Goal: Find specific page/section: Find specific page/section

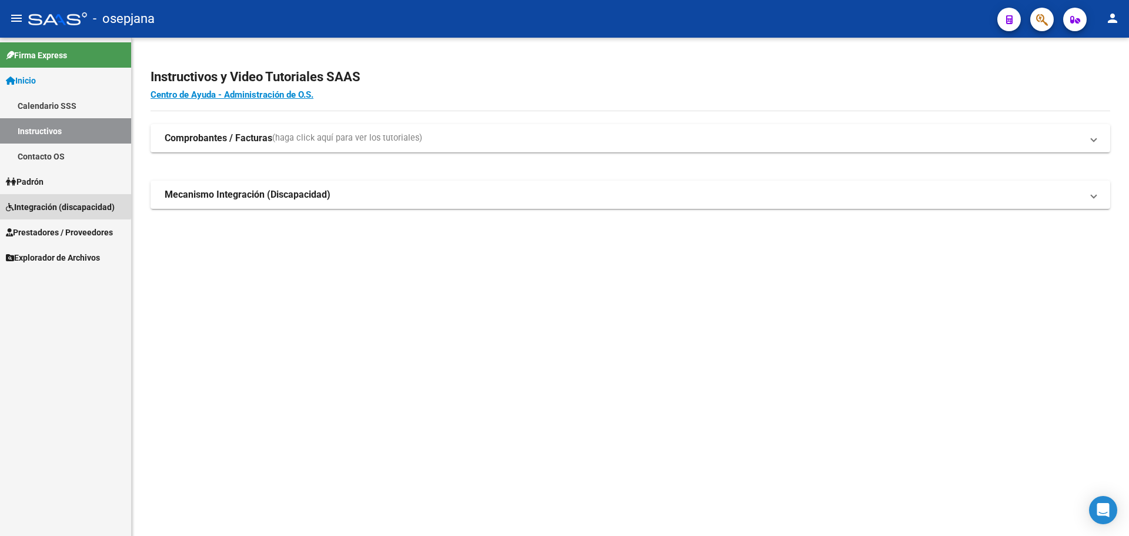
click at [57, 205] on span "Integración (discapacidad)" at bounding box center [60, 206] width 109 height 13
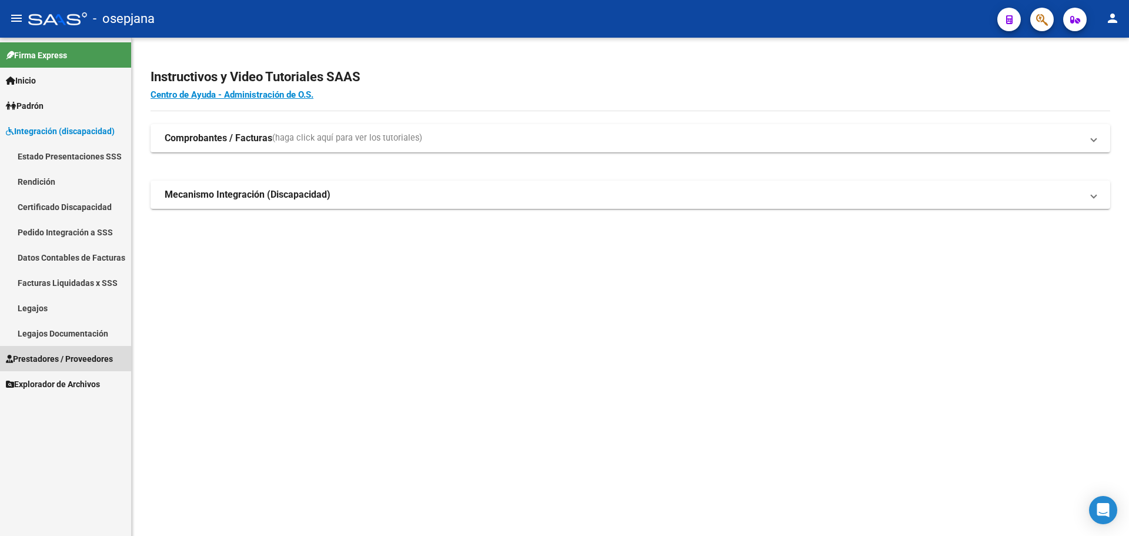
click at [50, 352] on span "Prestadores / Proveedores" at bounding box center [59, 358] width 107 height 13
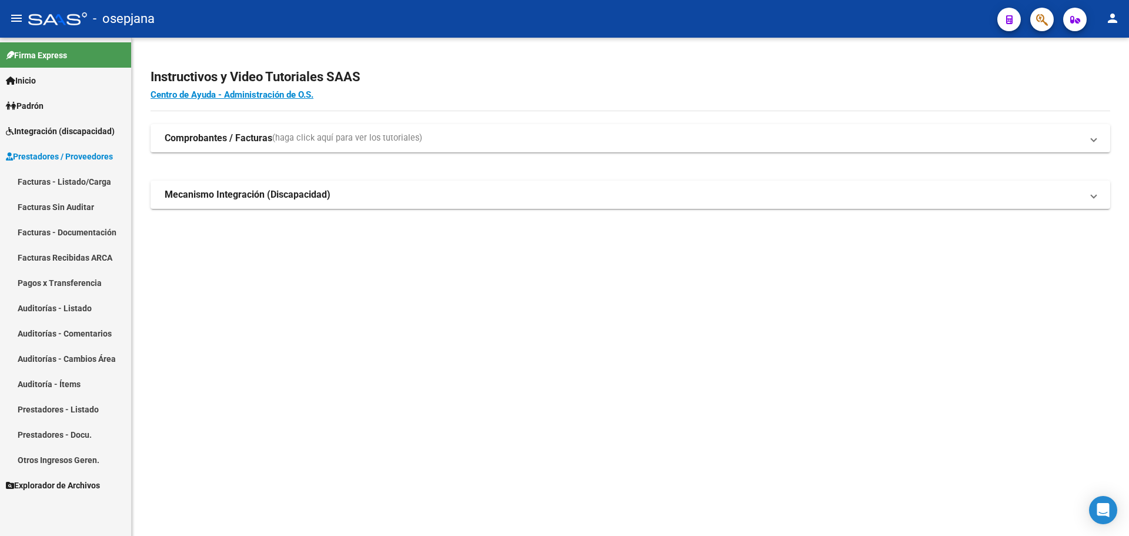
click at [63, 173] on link "Facturas - Listado/Carga" at bounding box center [65, 181] width 131 height 25
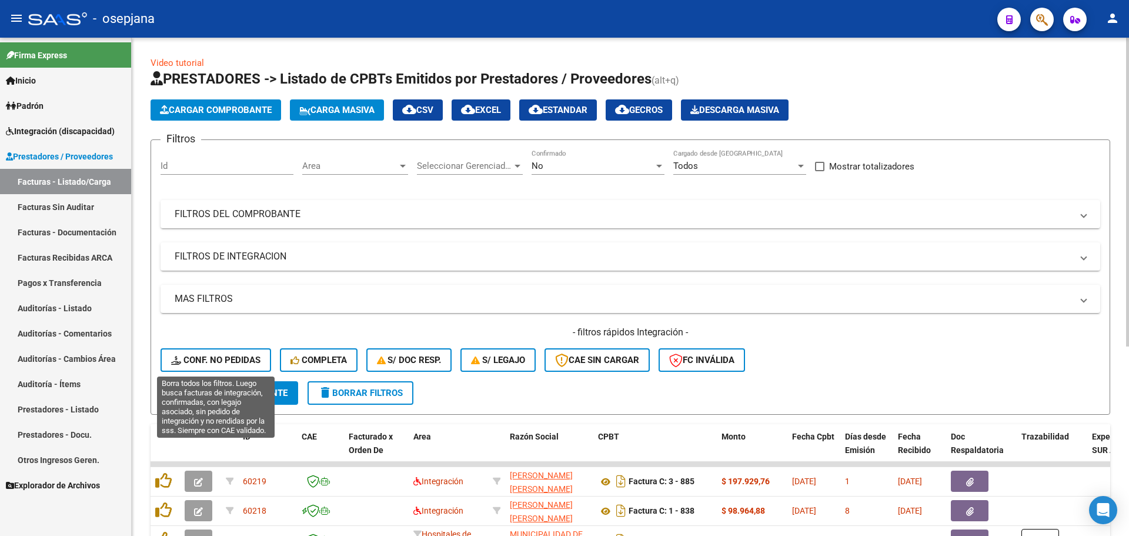
click at [227, 356] on span "Conf. no pedidas" at bounding box center [215, 360] width 89 height 11
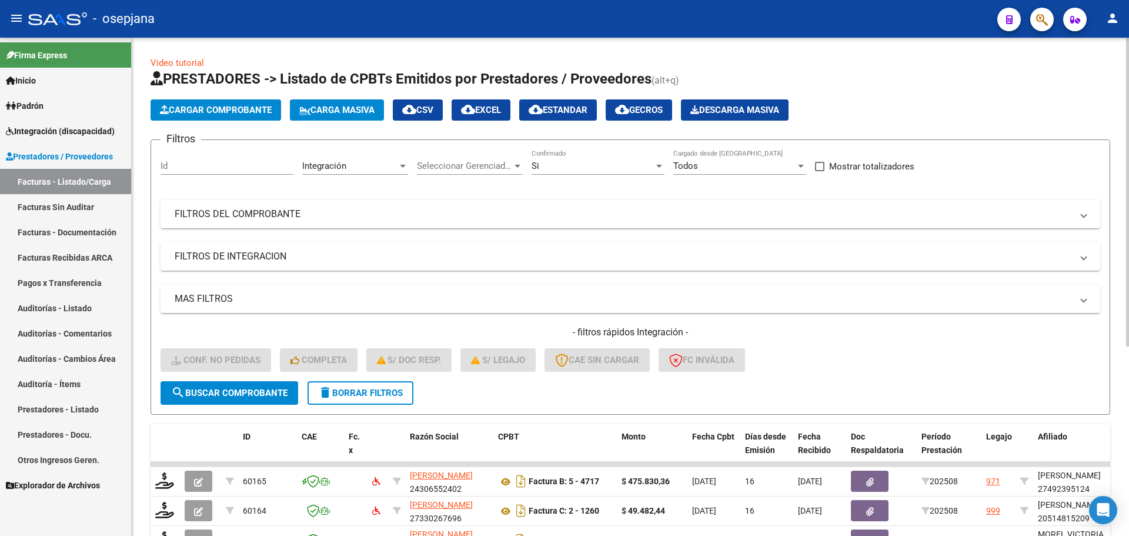
scroll to position [294, 0]
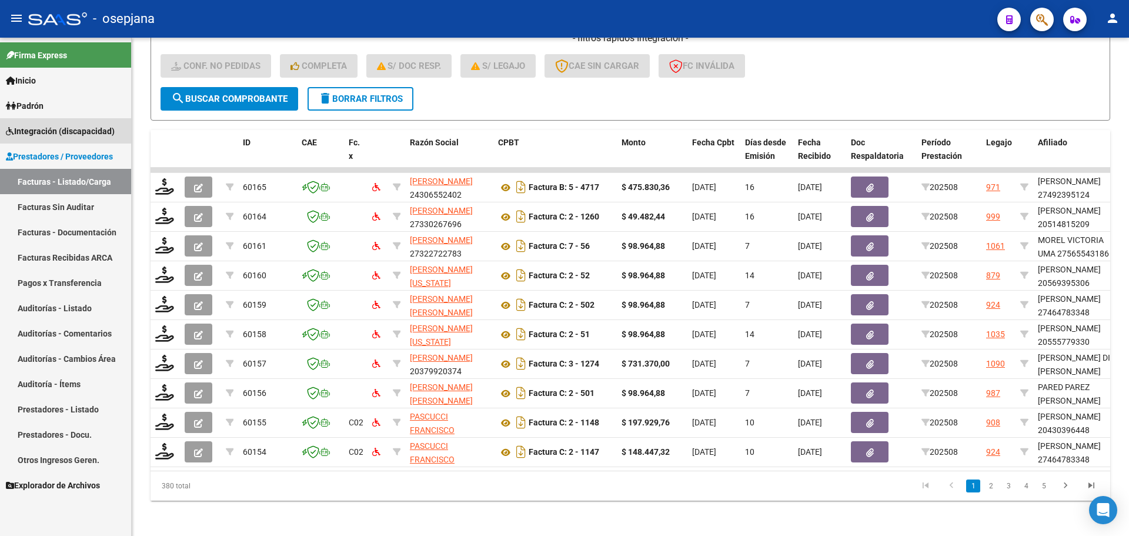
click at [62, 126] on span "Integración (discapacidad)" at bounding box center [60, 131] width 109 height 13
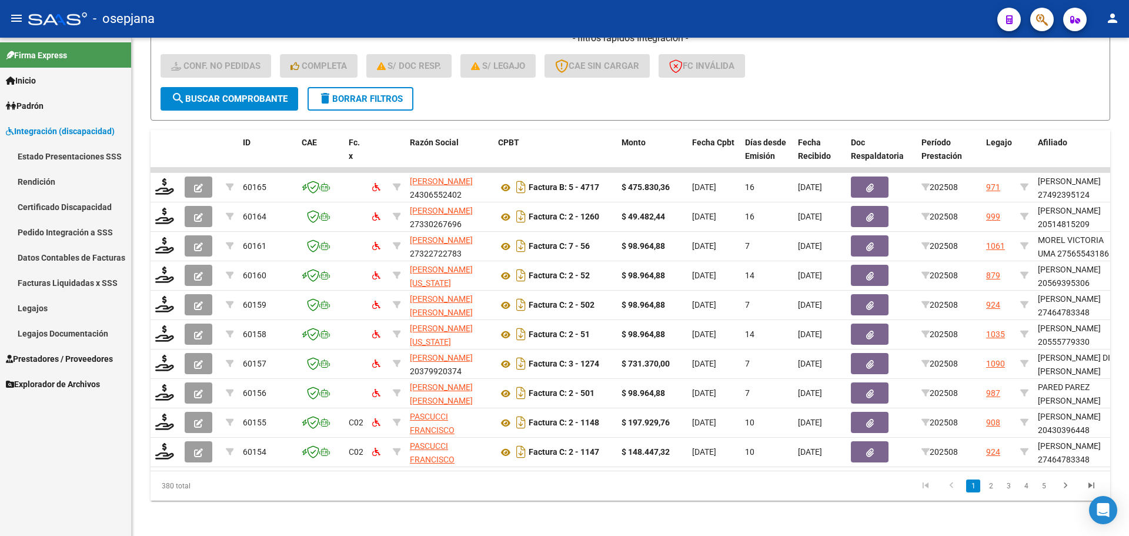
click at [56, 305] on link "Legajos" at bounding box center [65, 307] width 131 height 25
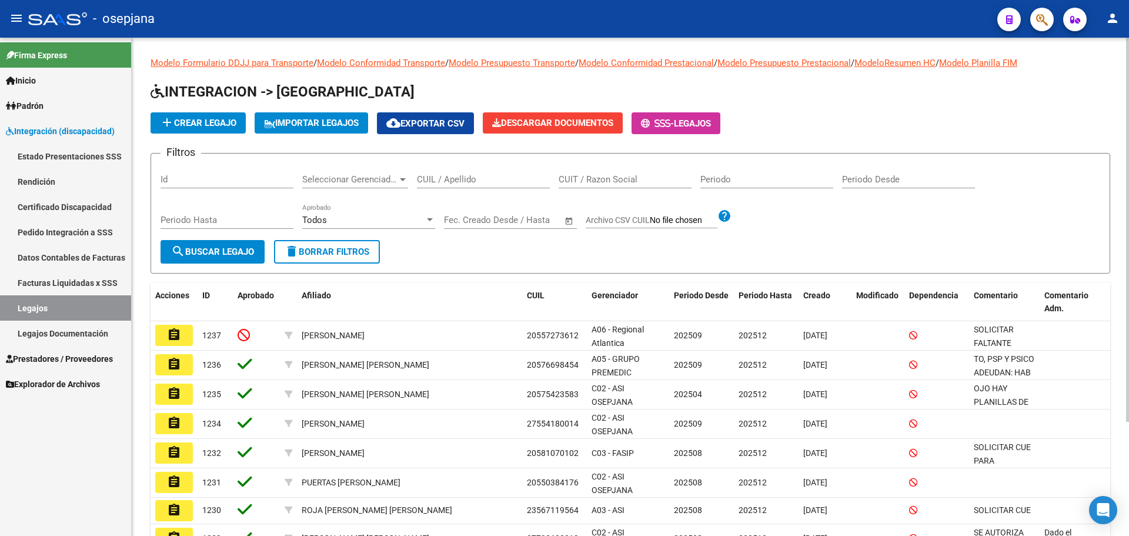
click at [446, 185] on input "CUIL / Apellido" at bounding box center [483, 179] width 133 height 11
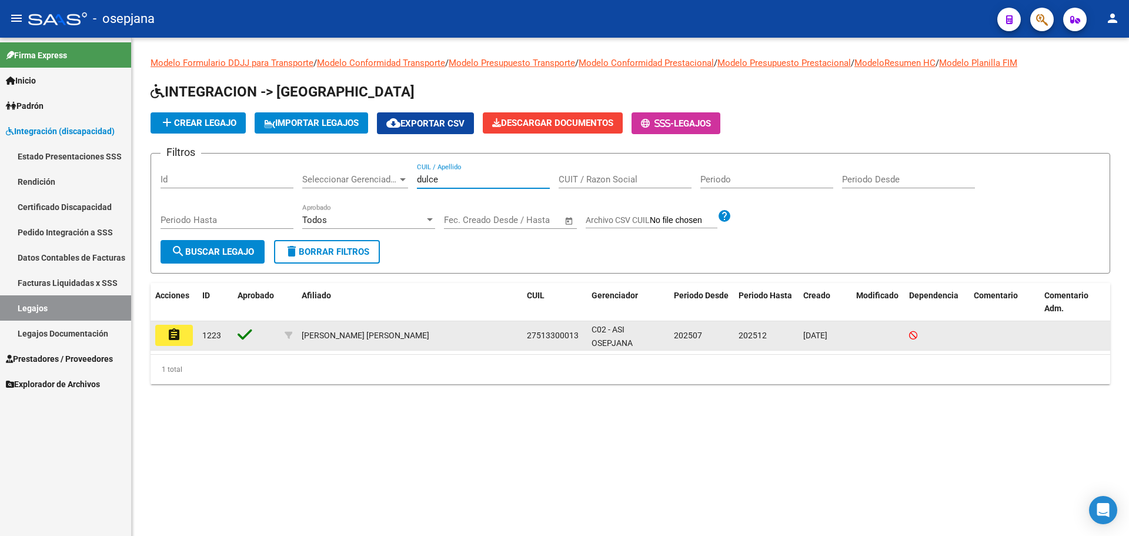
type input "dulce"
click at [179, 330] on mat-icon "assignment" at bounding box center [174, 334] width 14 height 14
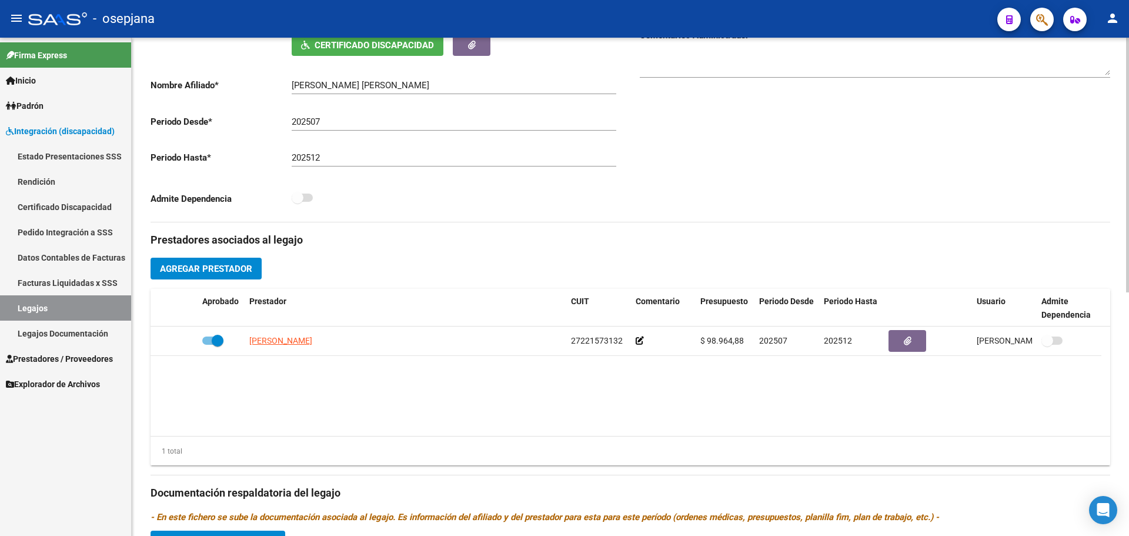
scroll to position [475, 0]
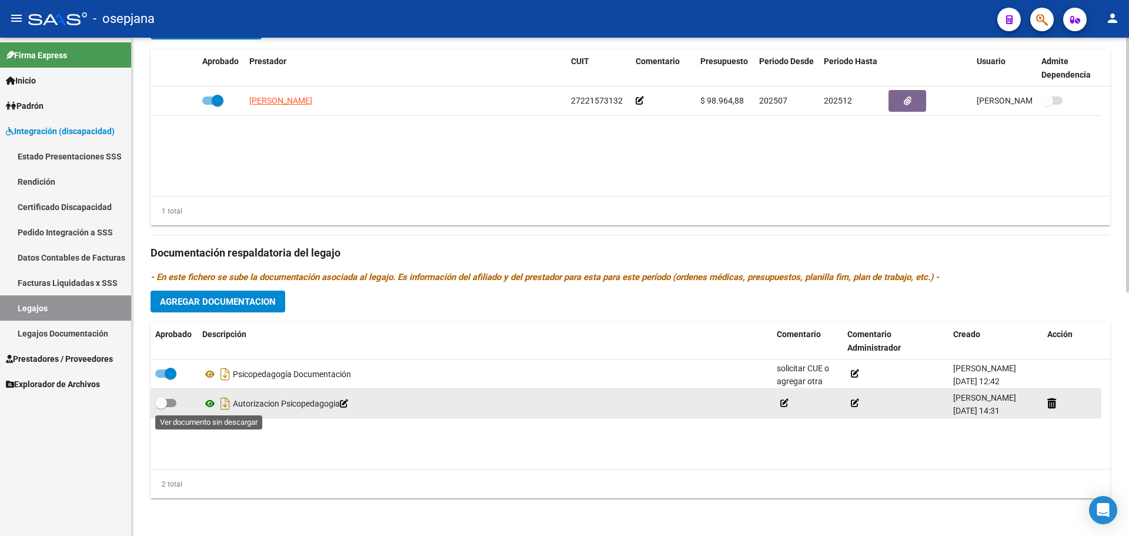
click at [209, 402] on icon at bounding box center [209, 403] width 15 height 14
